Goal: Task Accomplishment & Management: Use online tool/utility

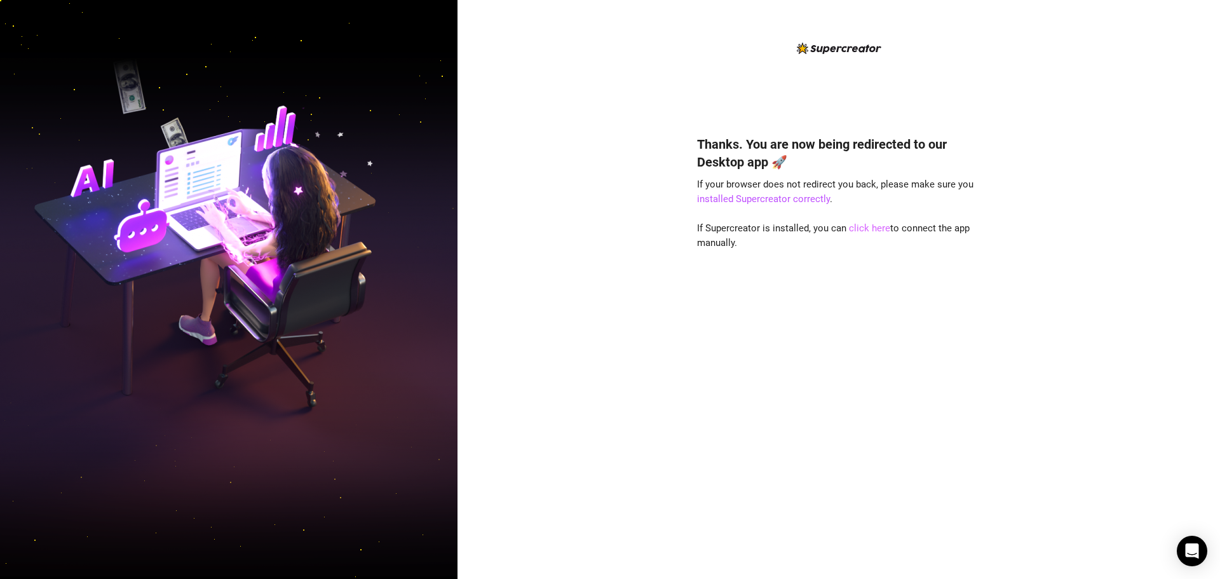
click at [882, 228] on link "click here" at bounding box center [869, 227] width 41 height 11
click at [871, 227] on link "click here" at bounding box center [869, 227] width 41 height 11
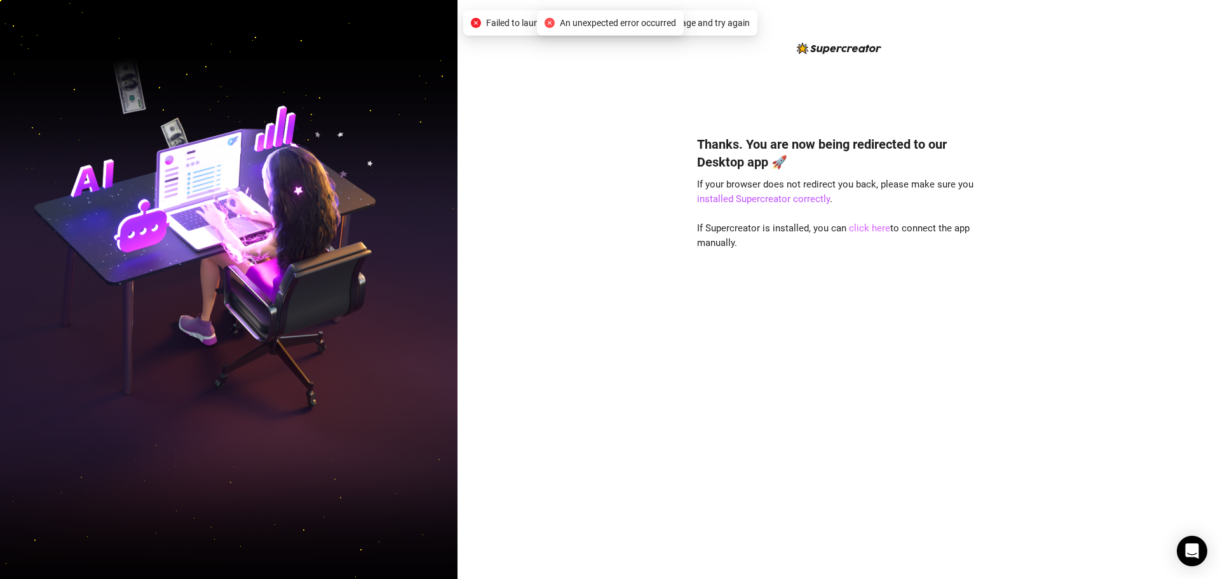
click at [868, 228] on link "click here" at bounding box center [869, 227] width 41 height 11
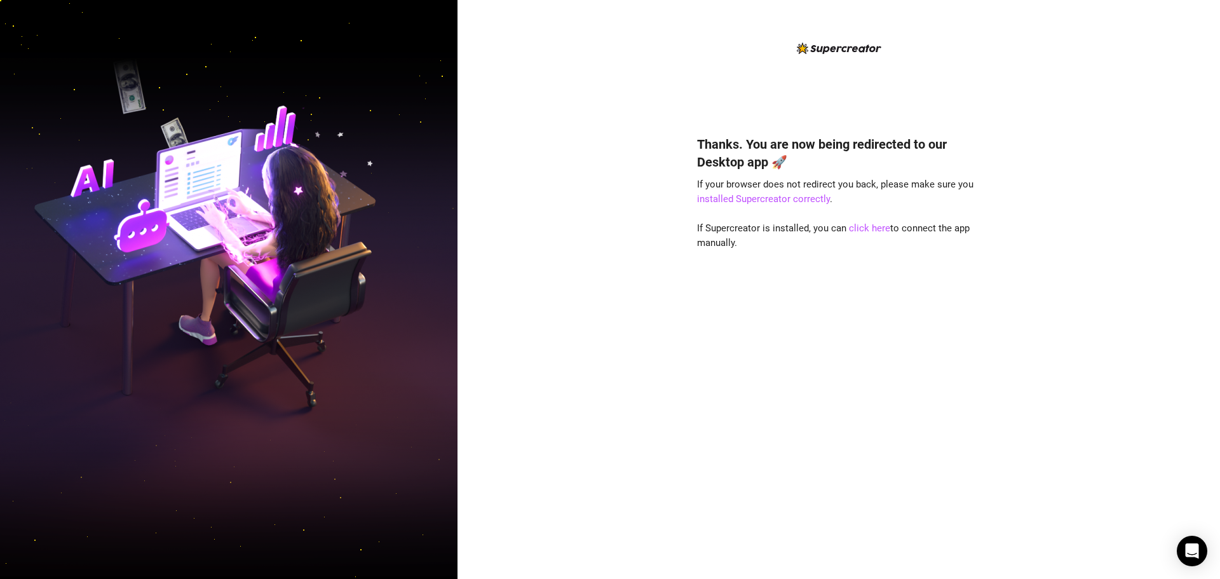
click at [829, 428] on div "Thanks. You are now being redirected to our Desktop app 🚀 If your browser does …" at bounding box center [838, 338] width 283 height 440
click at [750, 204] on link "installed Supercreator correctly" at bounding box center [763, 198] width 133 height 11
click at [874, 226] on link "click here" at bounding box center [869, 227] width 41 height 11
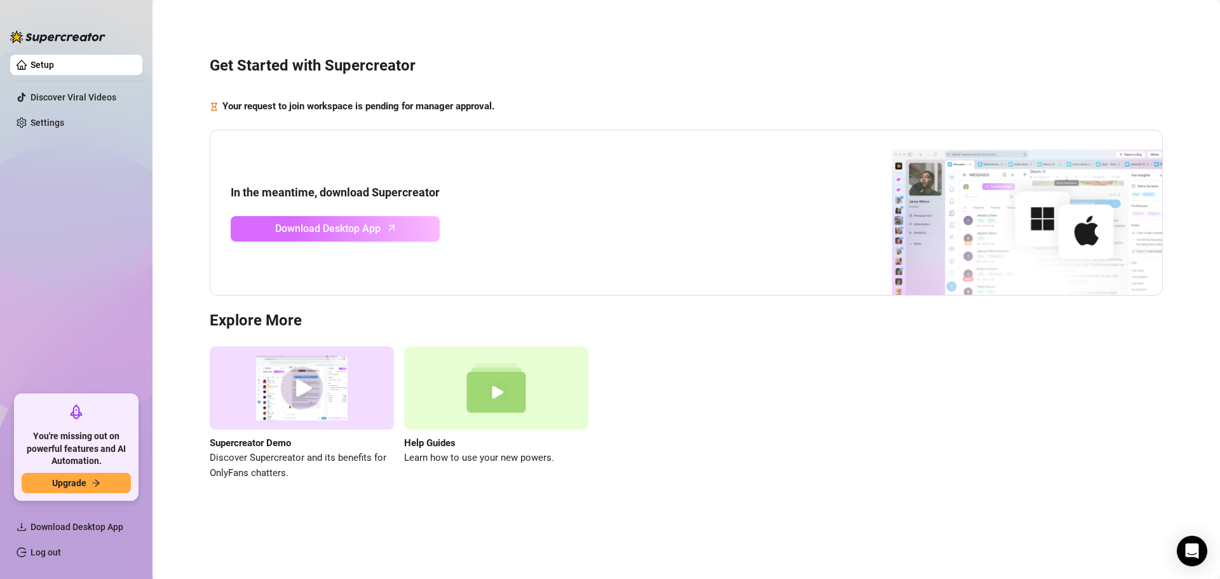
click at [365, 226] on span "Download Desktop App" at bounding box center [327, 228] width 105 height 16
drag, startPoint x: 1082, startPoint y: 68, endPoint x: 1106, endPoint y: 77, distance: 25.7
click at [1082, 68] on h3 "Get Started with Supercreator" at bounding box center [686, 66] width 953 height 20
click at [1132, 70] on h3 "Get Started with Supercreator" at bounding box center [686, 66] width 953 height 20
drag, startPoint x: 719, startPoint y: 374, endPoint x: 662, endPoint y: 403, distance: 64.2
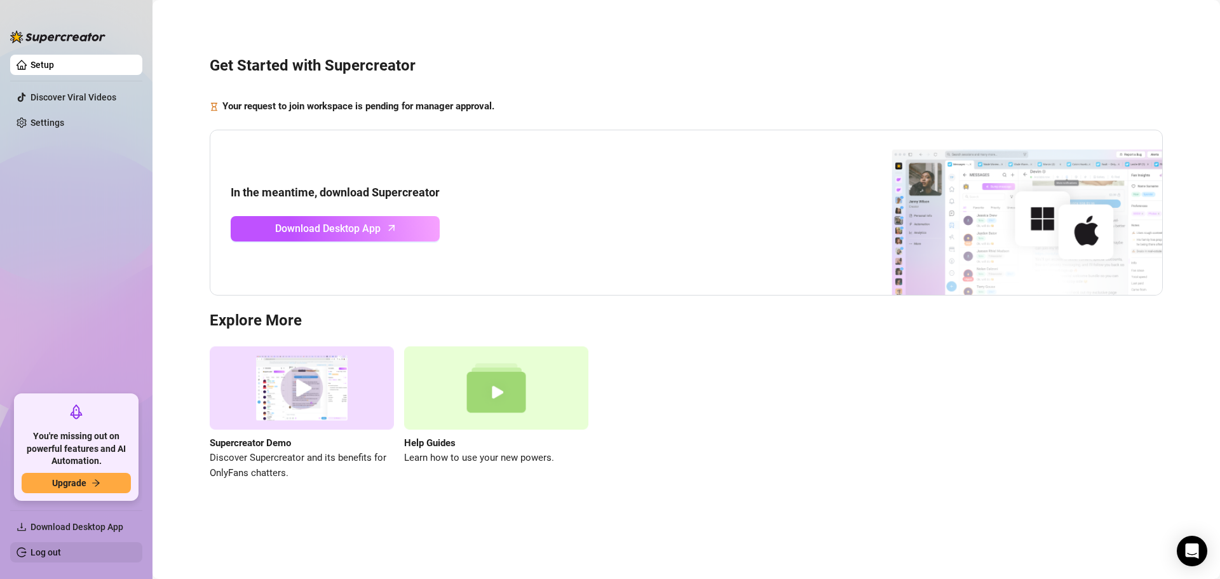
click at [55, 551] on link "Log out" at bounding box center [45, 552] width 30 height 10
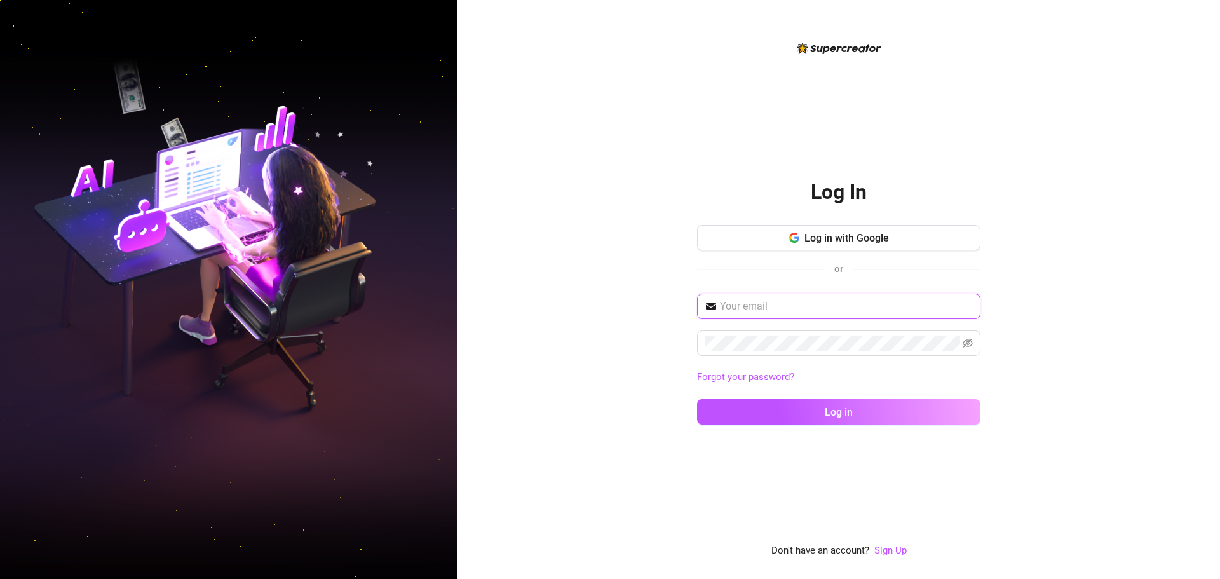
type input "dtiongson.olbs@gmail.com"
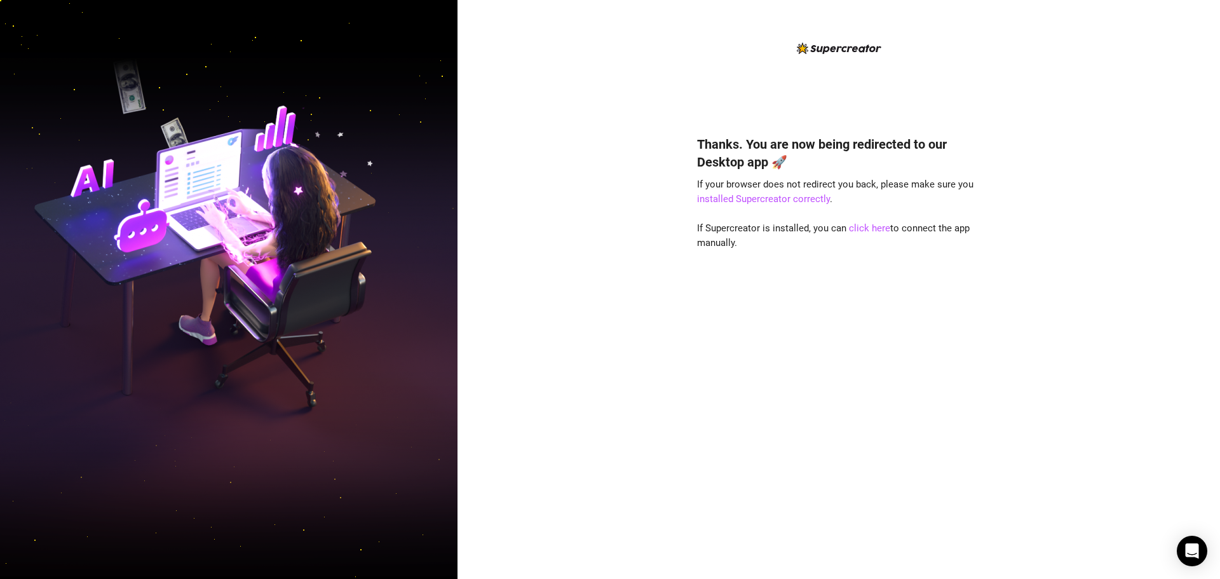
click at [1058, 224] on div "Thanks. You are now being redirected to our Desktop app 🚀 If your browser does …" at bounding box center [838, 289] width 762 height 579
click at [856, 225] on link "click here" at bounding box center [869, 227] width 41 height 11
click at [876, 226] on link "click here" at bounding box center [869, 227] width 41 height 11
click at [1128, 276] on div "Thanks. You are now being redirected to our Desktop app 🚀 If your browser does …" at bounding box center [838, 289] width 762 height 579
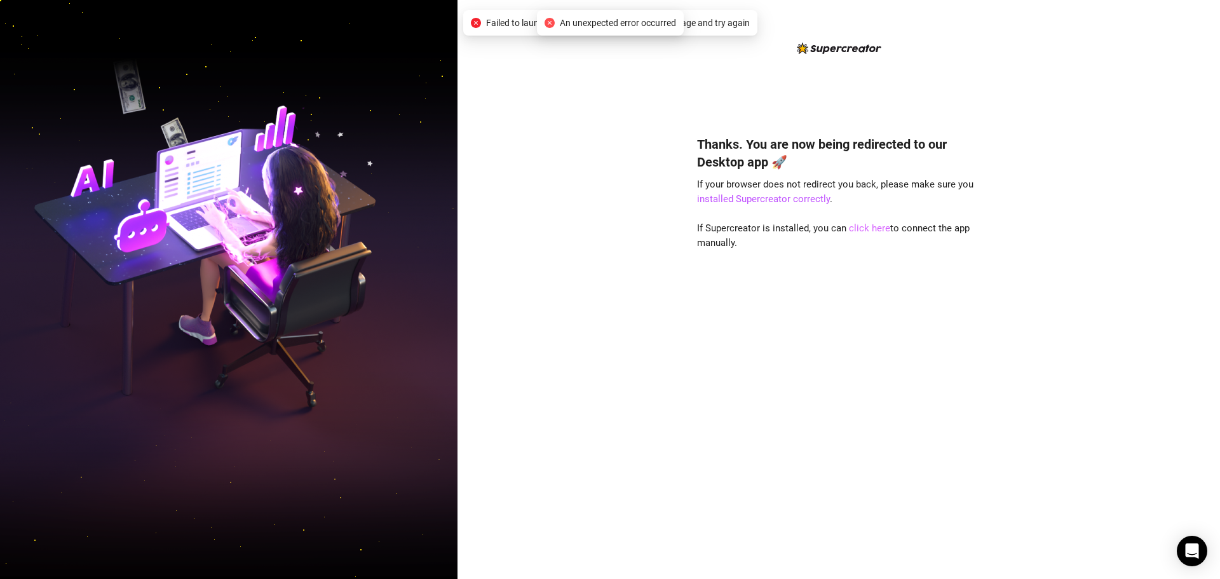
click at [874, 228] on link "click here" at bounding box center [869, 227] width 41 height 11
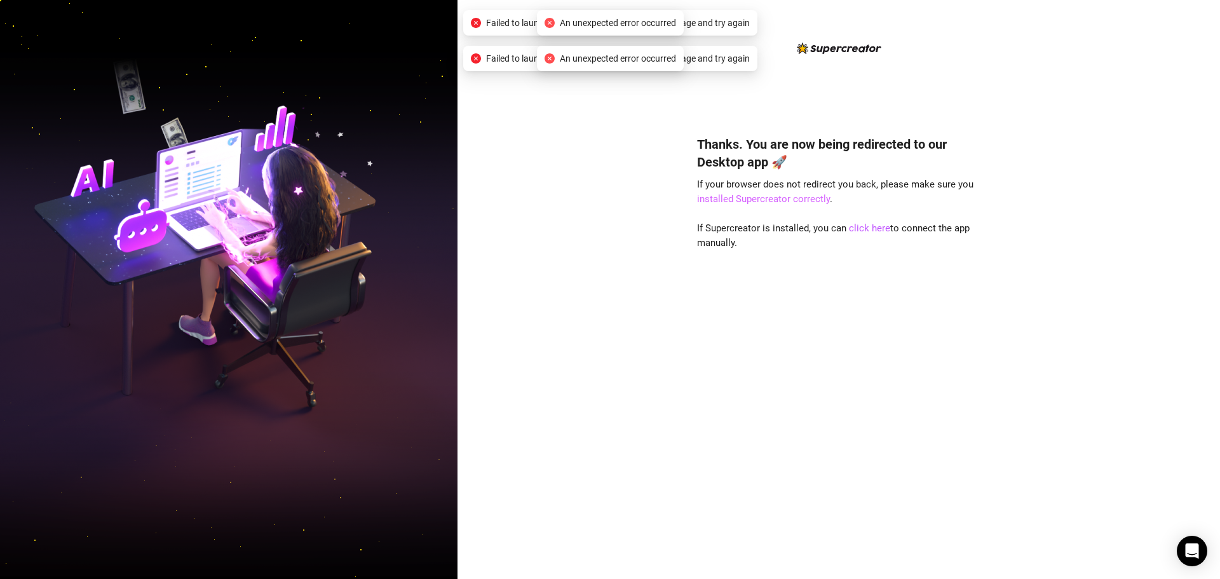
click at [802, 202] on link "installed Supercreator correctly" at bounding box center [763, 198] width 133 height 11
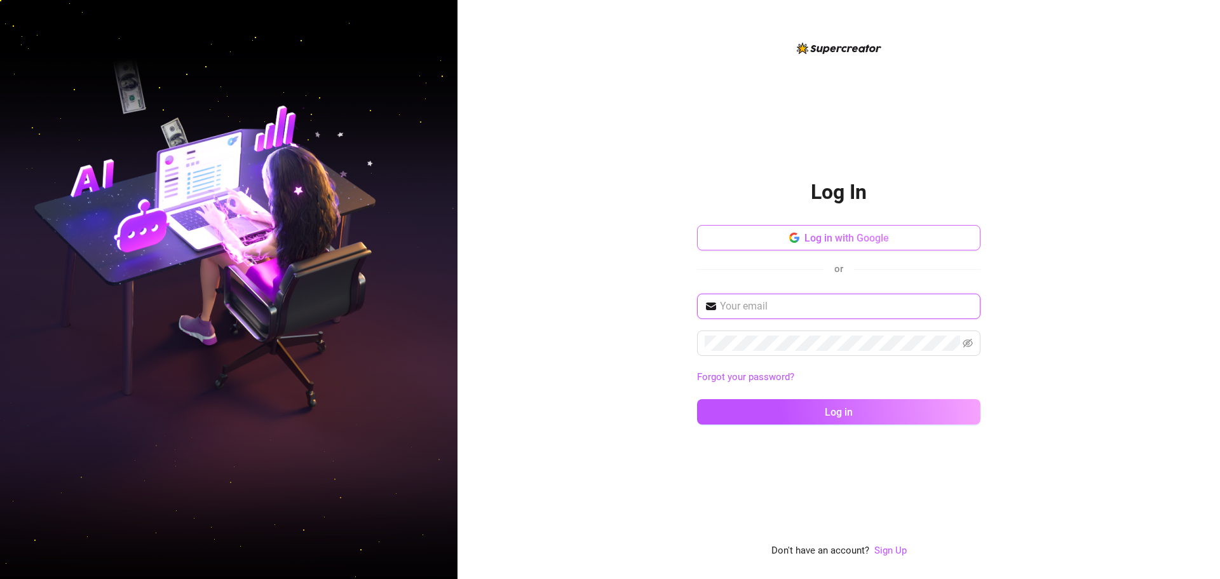
type input "[EMAIL_ADDRESS][DOMAIN_NAME]"
click at [801, 233] on button "Log in with Google" at bounding box center [838, 237] width 283 height 25
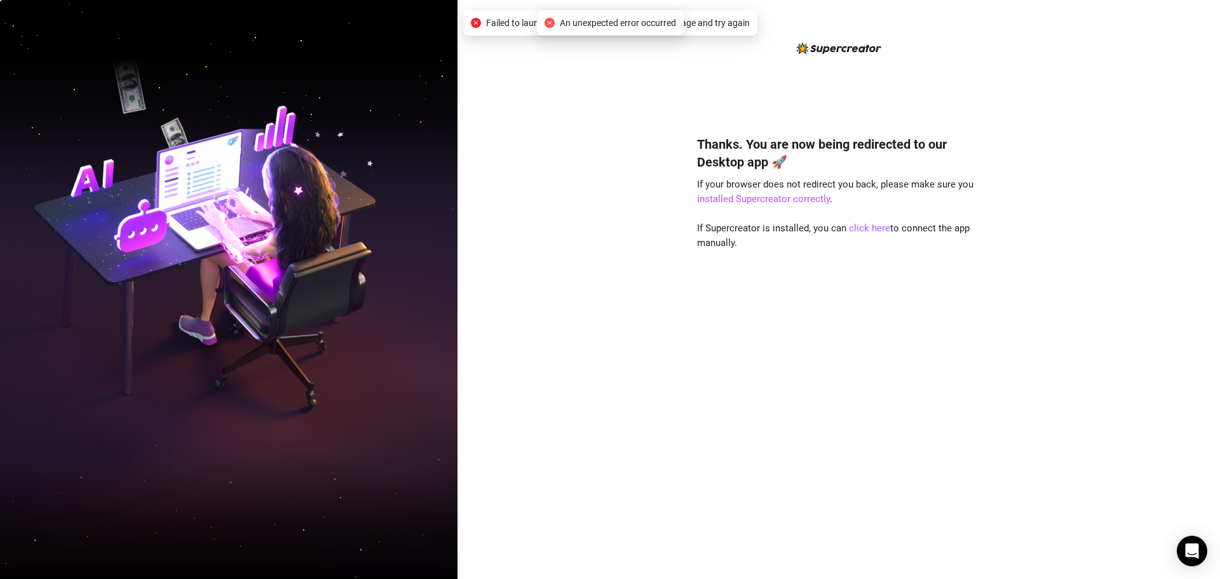
click at [802, 487] on div "Thanks. You are now being redirected to our Desktop app 🚀 If your browser does …" at bounding box center [838, 338] width 283 height 440
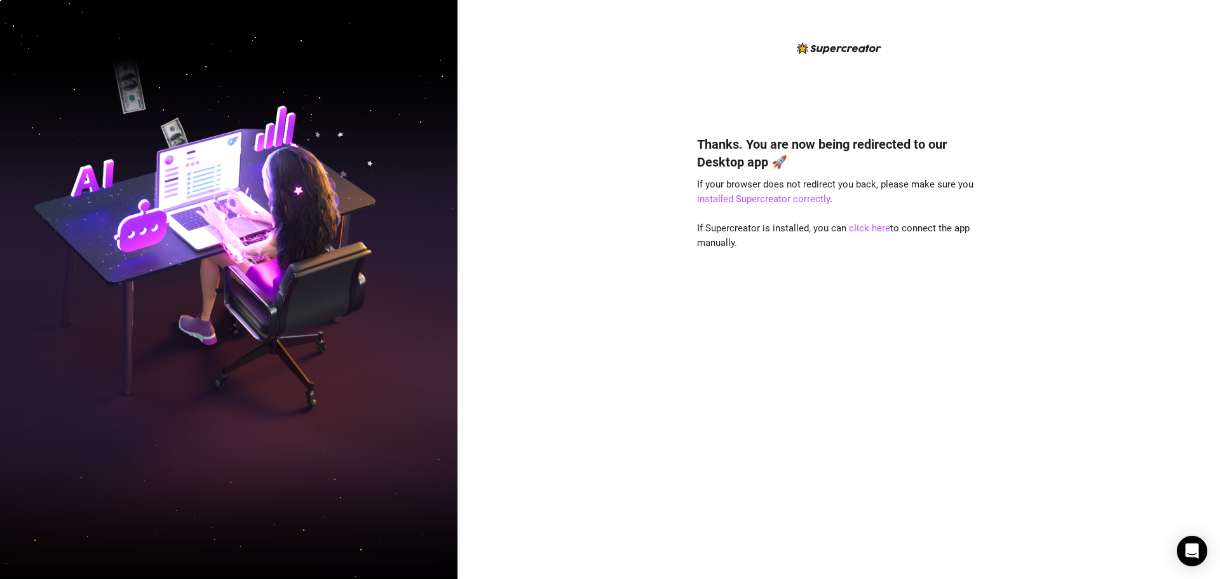
drag, startPoint x: 1204, startPoint y: 122, endPoint x: 1147, endPoint y: 29, distance: 109.2
click at [1204, 122] on div "Thanks. You are now being redirected to our Desktop app 🚀 If your browser does …" at bounding box center [838, 289] width 762 height 579
click at [1088, 223] on div "Thanks. You are now being redirected to our Desktop app 🚀 If your browser does …" at bounding box center [838, 289] width 762 height 579
click at [1078, 105] on div "Thanks. You are now being redirected to our Desktop app 🚀 If your browser does …" at bounding box center [838, 289] width 762 height 579
